Goal: Transaction & Acquisition: Purchase product/service

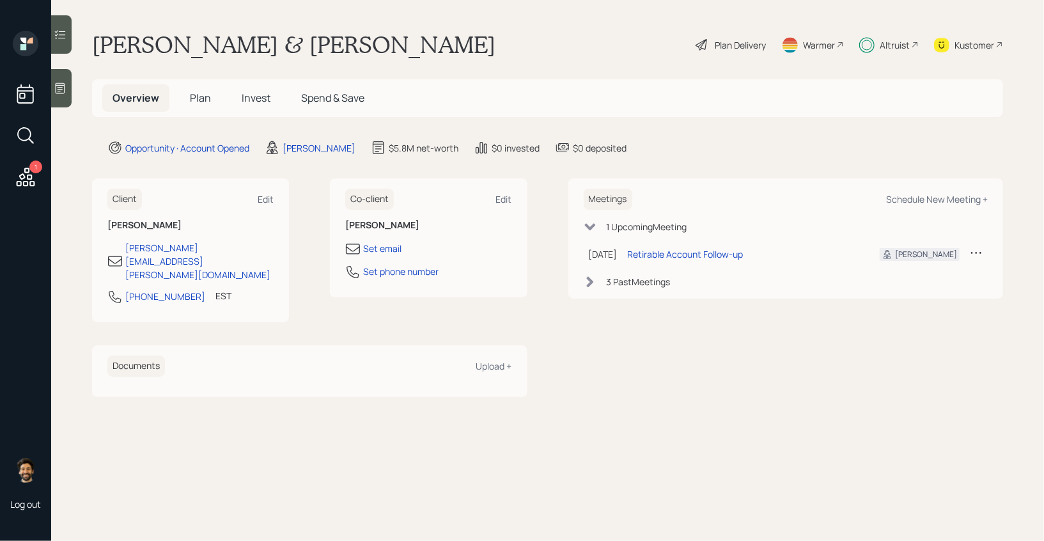
click at [273, 102] on h5 "Invest" at bounding box center [256, 98] width 49 height 28
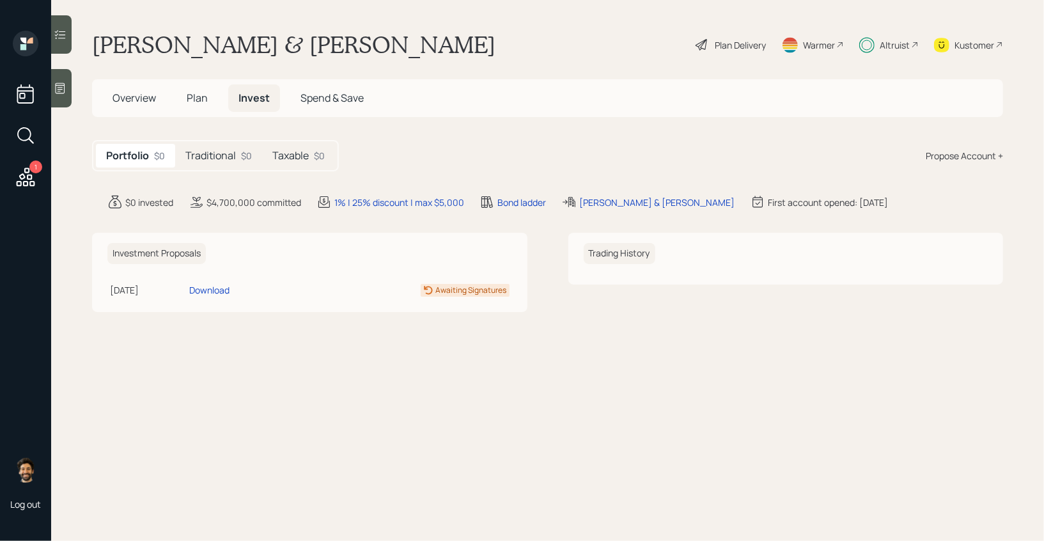
click at [239, 155] on div "Traditional $0" at bounding box center [218, 156] width 87 height 24
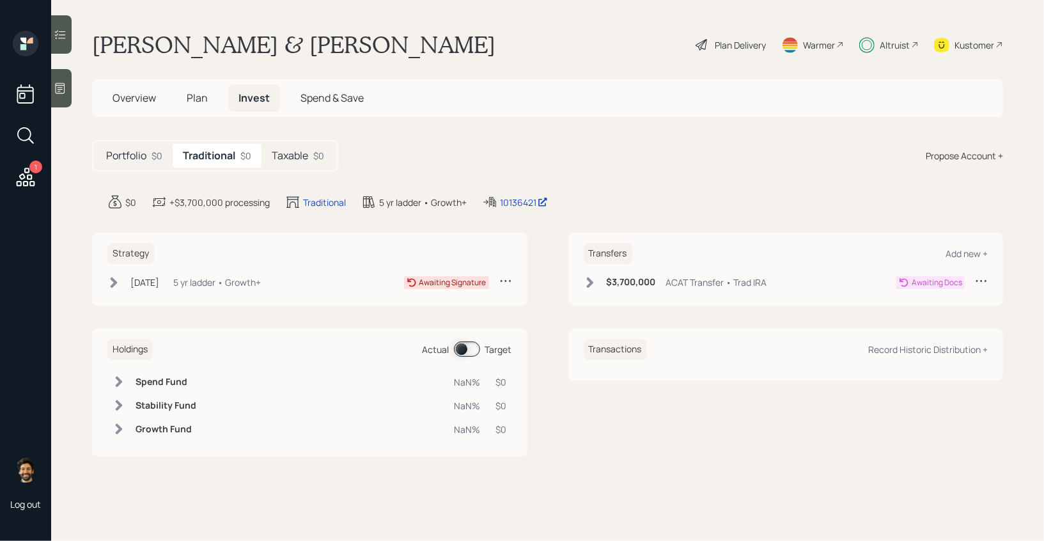
click at [315, 155] on div "$0" at bounding box center [318, 155] width 11 height 13
click at [943, 158] on div "Propose Account +" at bounding box center [964, 155] width 77 height 13
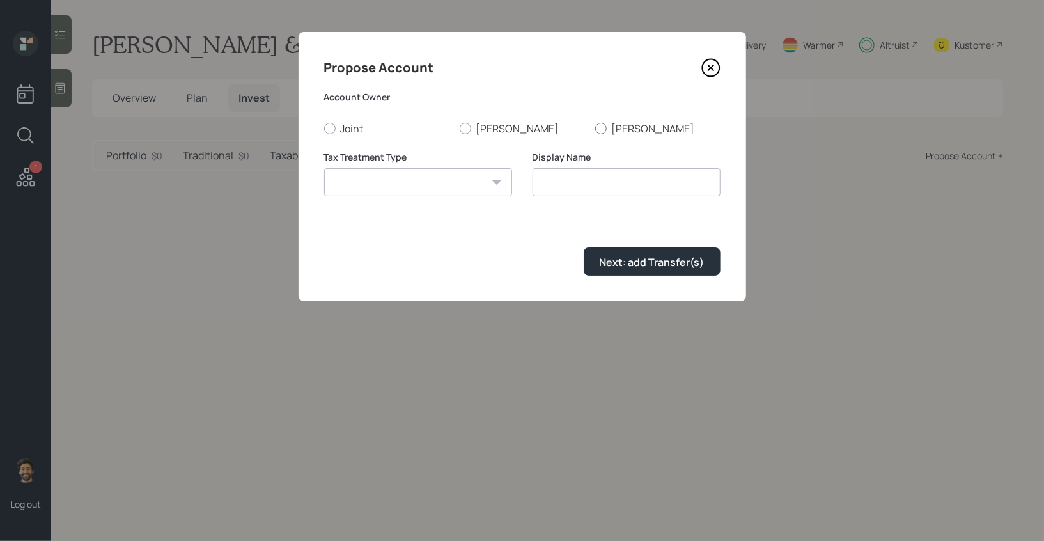
click at [604, 130] on div at bounding box center [601, 129] width 12 height 12
click at [595, 129] on input "Linda" at bounding box center [595, 128] width 1 height 1
radio input "true"
click at [395, 188] on select "Roth Taxable Traditional" at bounding box center [418, 182] width 188 height 28
select select "traditional"
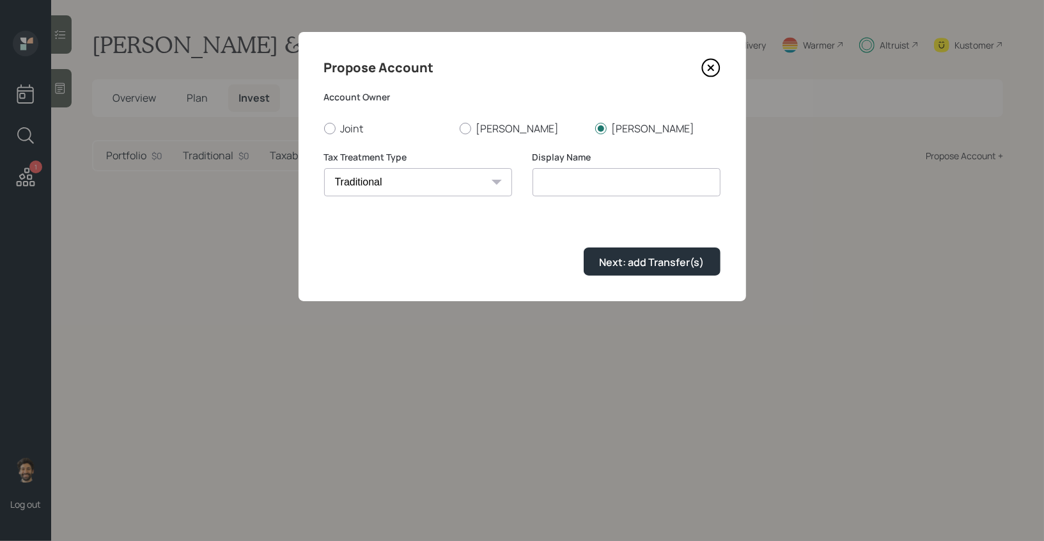
click at [324, 168] on select "Roth Taxable Traditional" at bounding box center [418, 182] width 188 height 28
type input "Traditional"
click at [606, 259] on div "Next: add Transfer(s)" at bounding box center [652, 262] width 105 height 14
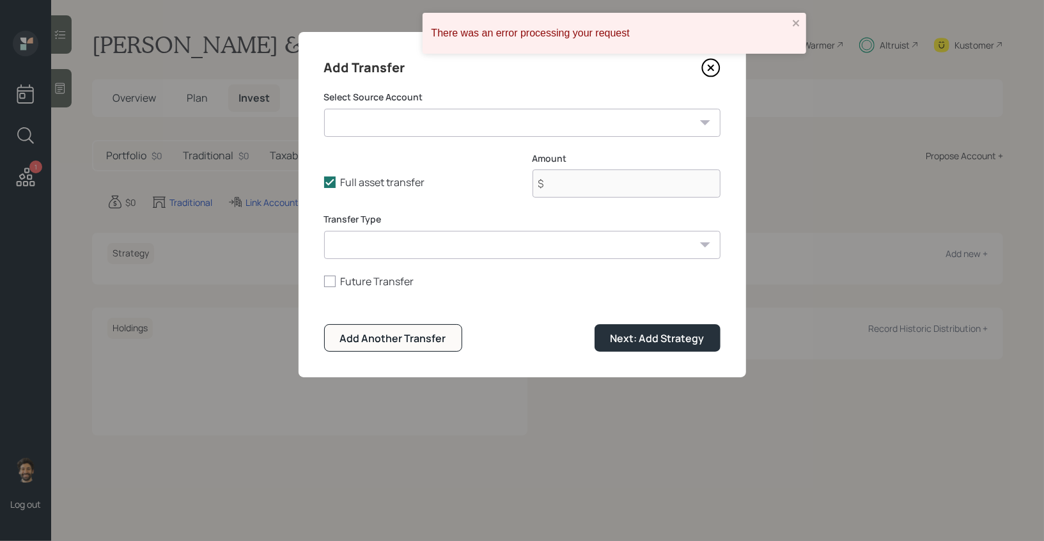
click at [509, 127] on select "Trad IRA ($3,700,000 | IRA) Checking / Savings ($650,000 | Checking / Savings) …" at bounding box center [522, 123] width 397 height 28
select select "c01f4411-761b-46c4-9433-1e798e70d55f"
click at [324, 109] on select "Trad IRA ($3,700,000 | IRA) Checking / Savings ($650,000 | Checking / Savings) …" at bounding box center [522, 123] width 397 height 28
type input "$ 3,700,000"
click at [711, 66] on icon at bounding box center [711, 67] width 19 height 19
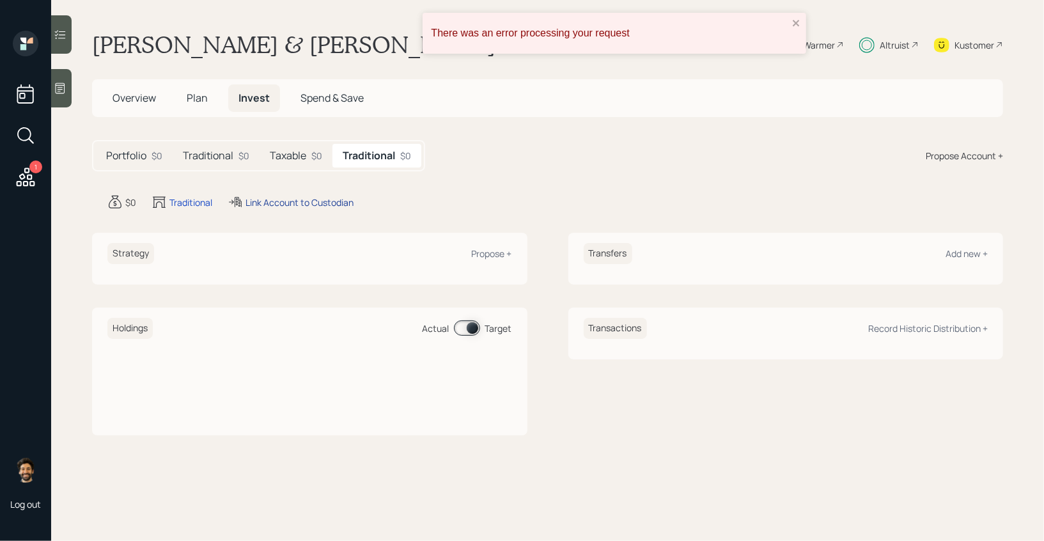
click at [260, 203] on div "Link Account to Custodian" at bounding box center [300, 202] width 108 height 13
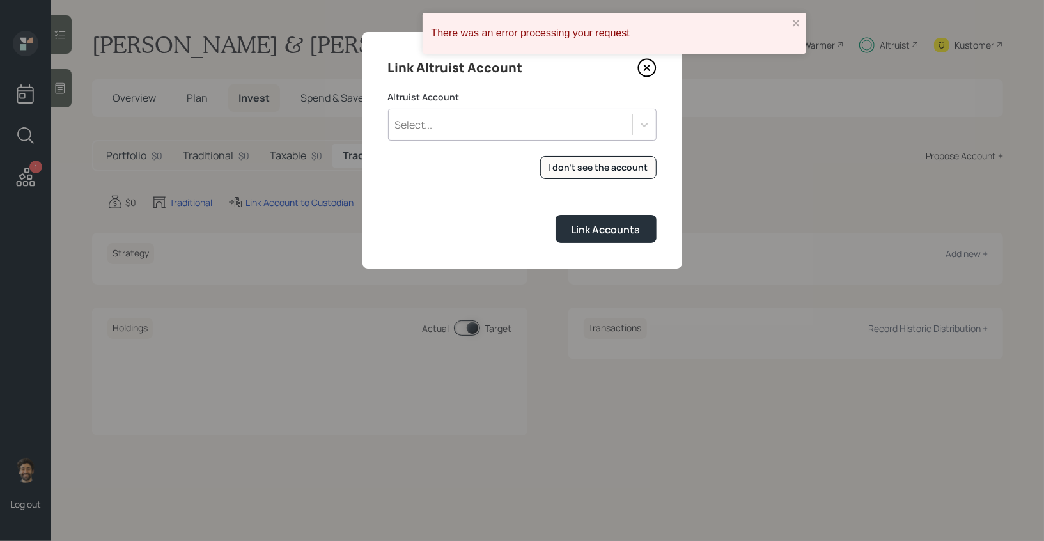
click at [434, 130] on div "Select..." at bounding box center [511, 125] width 244 height 22
click at [553, 84] on div "Link Altruist Account Altruist Account Use Up and Down to choose options, press…" at bounding box center [523, 150] width 320 height 237
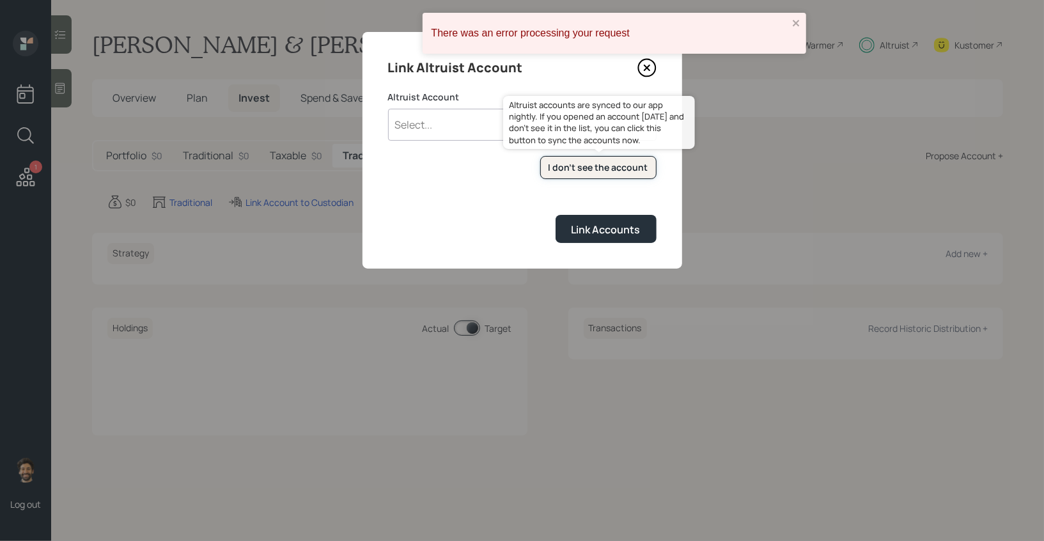
click at [593, 164] on div "I don't see the account" at bounding box center [599, 167] width 100 height 13
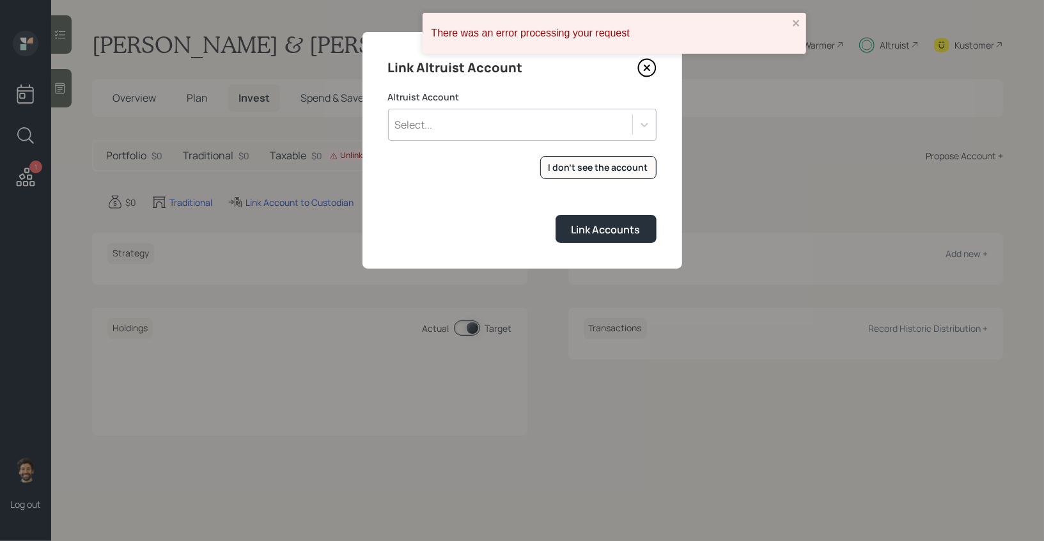
click at [523, 129] on div "Select..." at bounding box center [511, 125] width 244 height 22
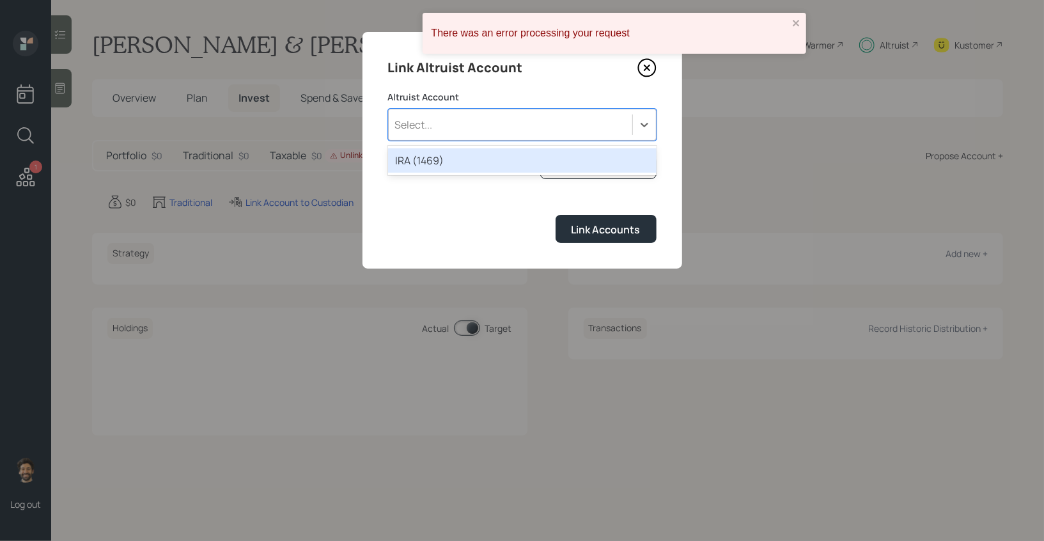
click at [494, 157] on div "IRA (1469)" at bounding box center [522, 160] width 269 height 24
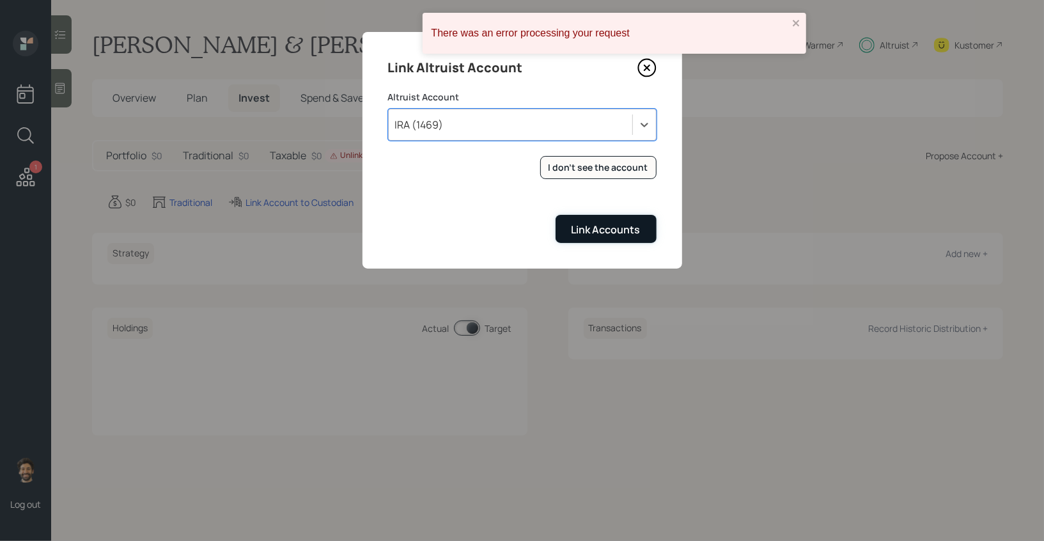
click at [626, 242] on button "Link Accounts" at bounding box center [606, 229] width 101 height 28
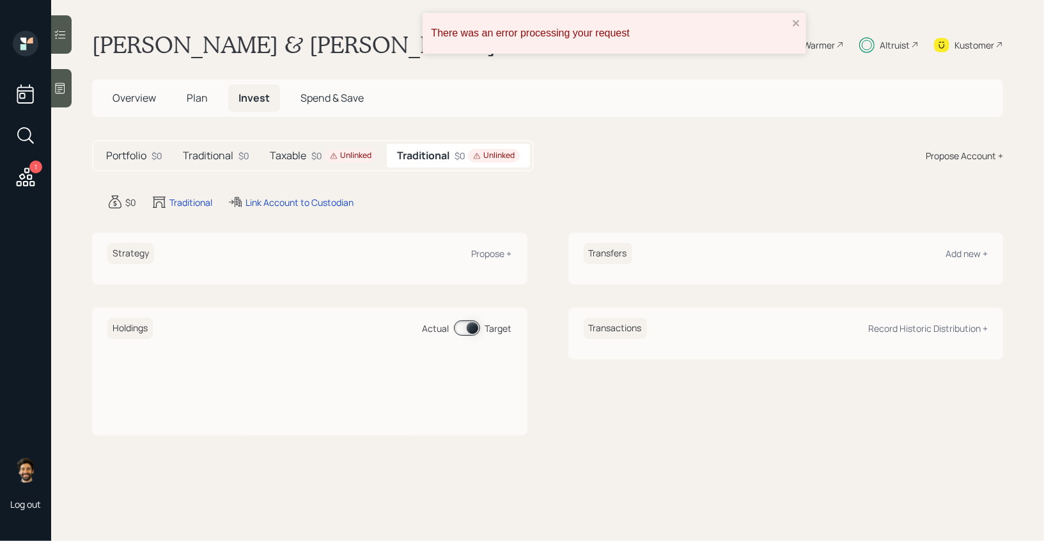
click at [310, 152] on div "Taxable $0 Unlinked" at bounding box center [323, 156] width 127 height 24
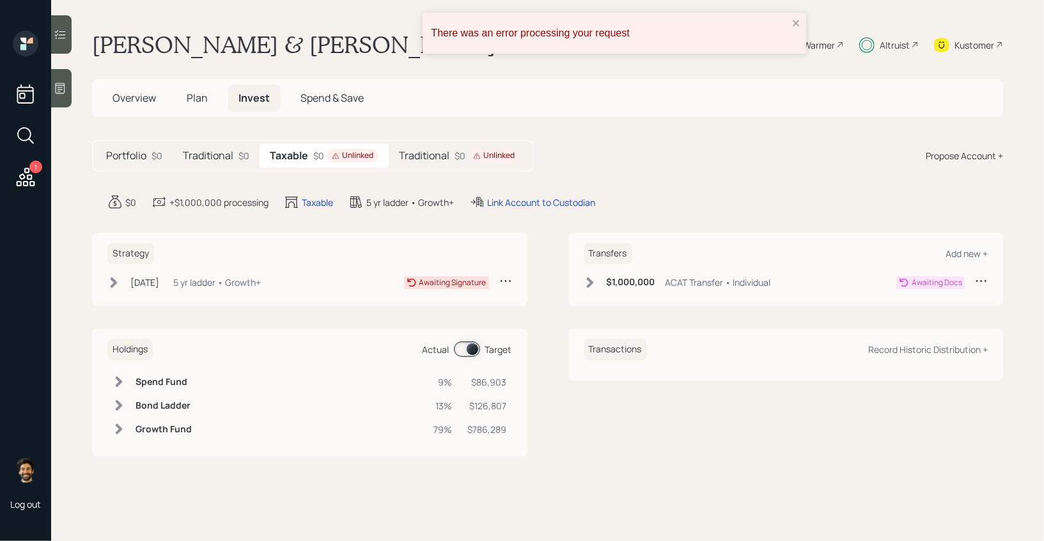
click at [428, 148] on div "Traditional $0 Unlinked" at bounding box center [459, 156] width 141 height 24
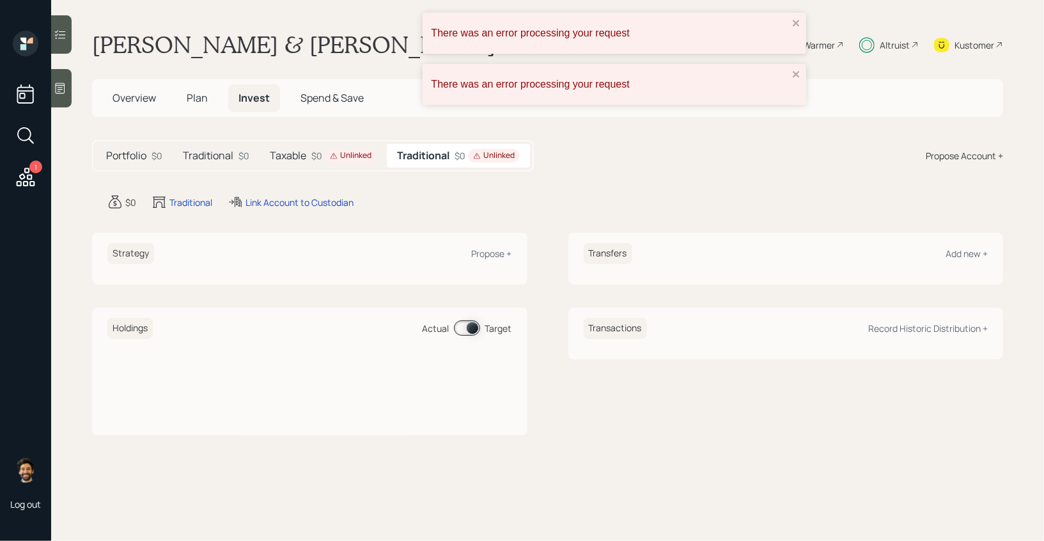
click at [230, 150] on h5 "Traditional" at bounding box center [208, 156] width 51 height 12
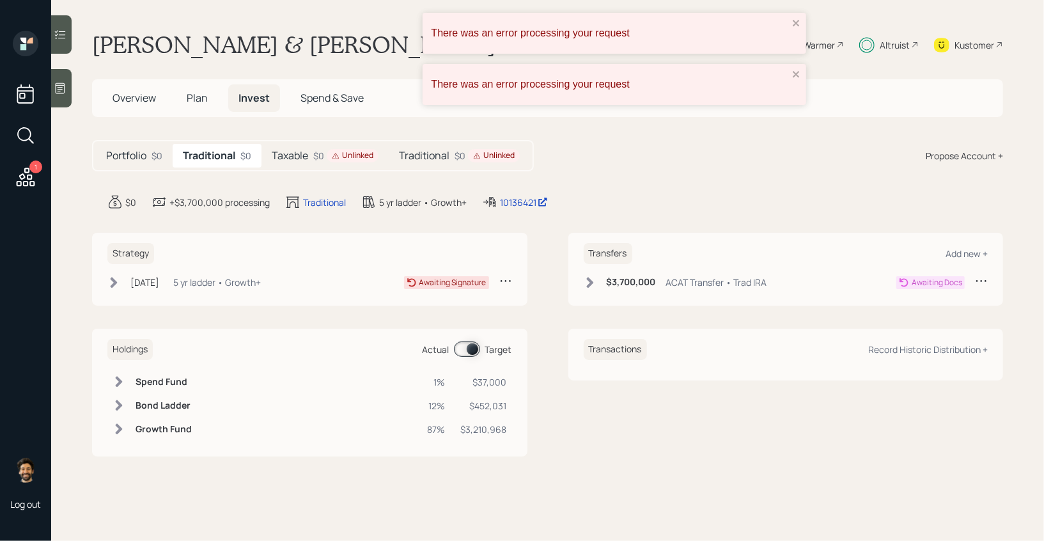
click at [229, 292] on div "Aug 28, 2025 Thursday, August 28, 2025 4:11 PM EDT 5 yr ladder • Growth+ Awaiti…" at bounding box center [309, 284] width 405 height 21
click at [217, 284] on div "5 yr ladder • Growth+" at bounding box center [217, 282] width 88 height 13
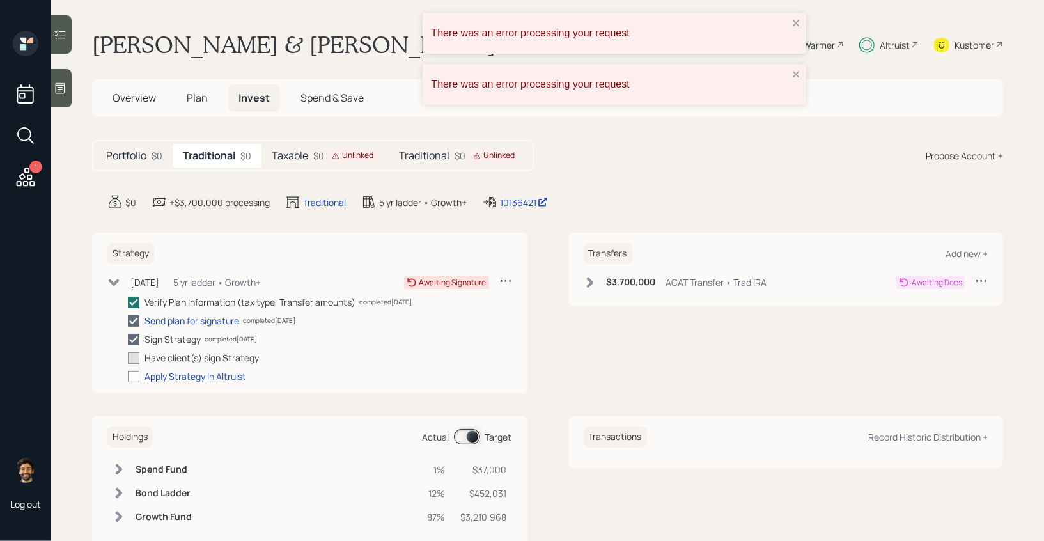
click at [464, 152] on div "$0 Unlinked" at bounding box center [487, 155] width 65 height 13
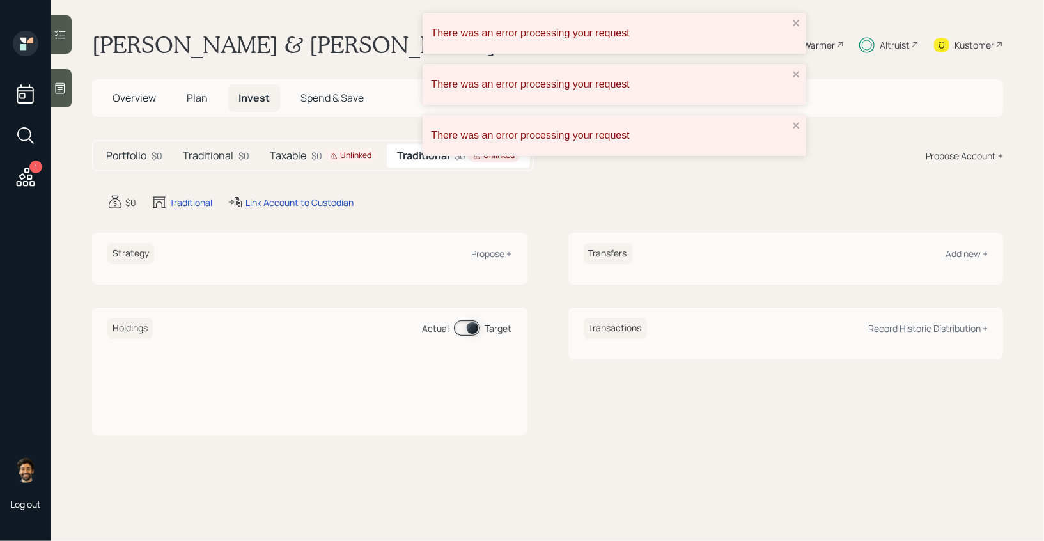
click at [358, 150] on div "Unlinked" at bounding box center [351, 155] width 42 height 11
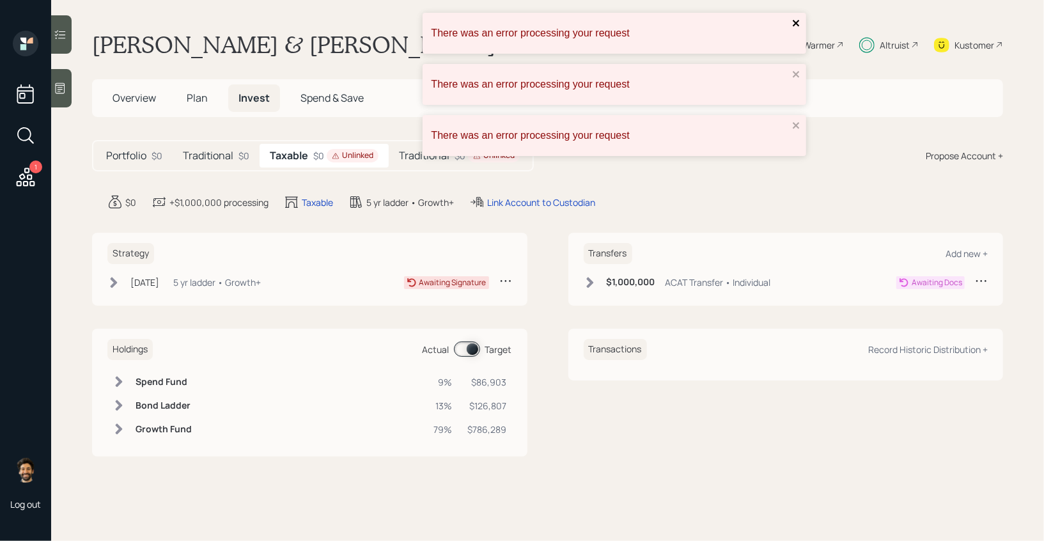
click at [798, 22] on icon "close" at bounding box center [796, 23] width 9 height 10
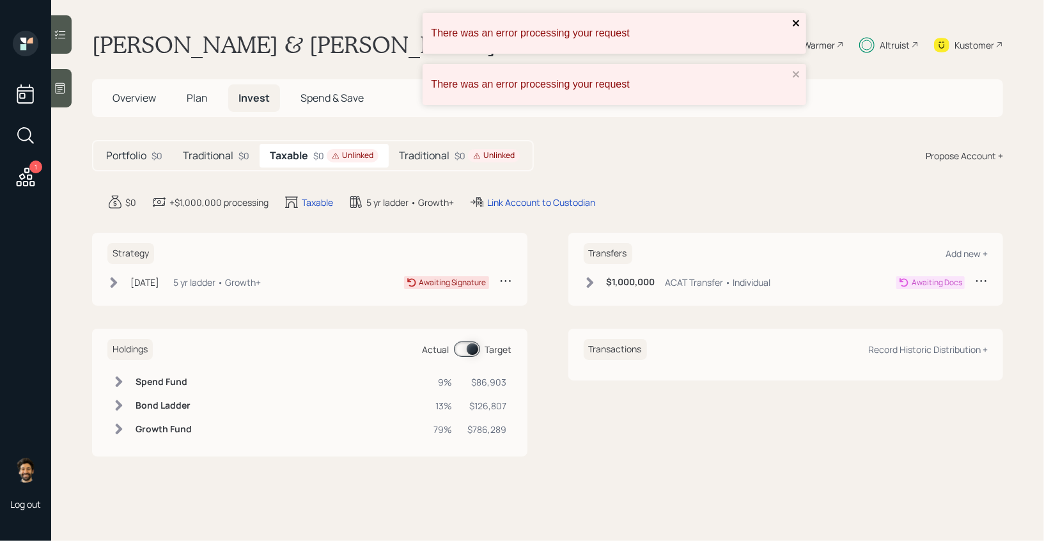
click at [794, 22] on icon "close" at bounding box center [796, 23] width 6 height 6
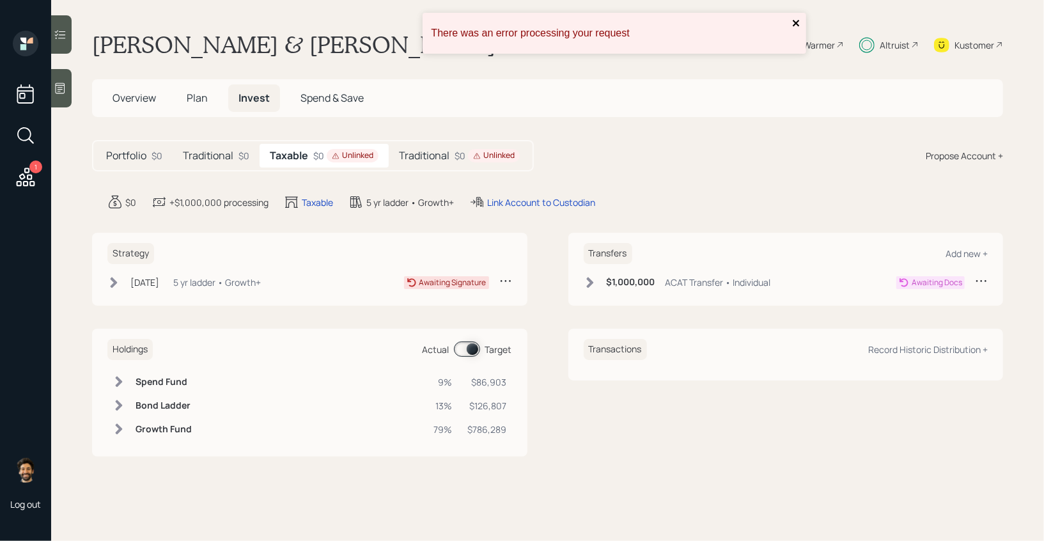
click at [798, 19] on icon "close" at bounding box center [796, 23] width 9 height 10
